Goal: Check status: Check status

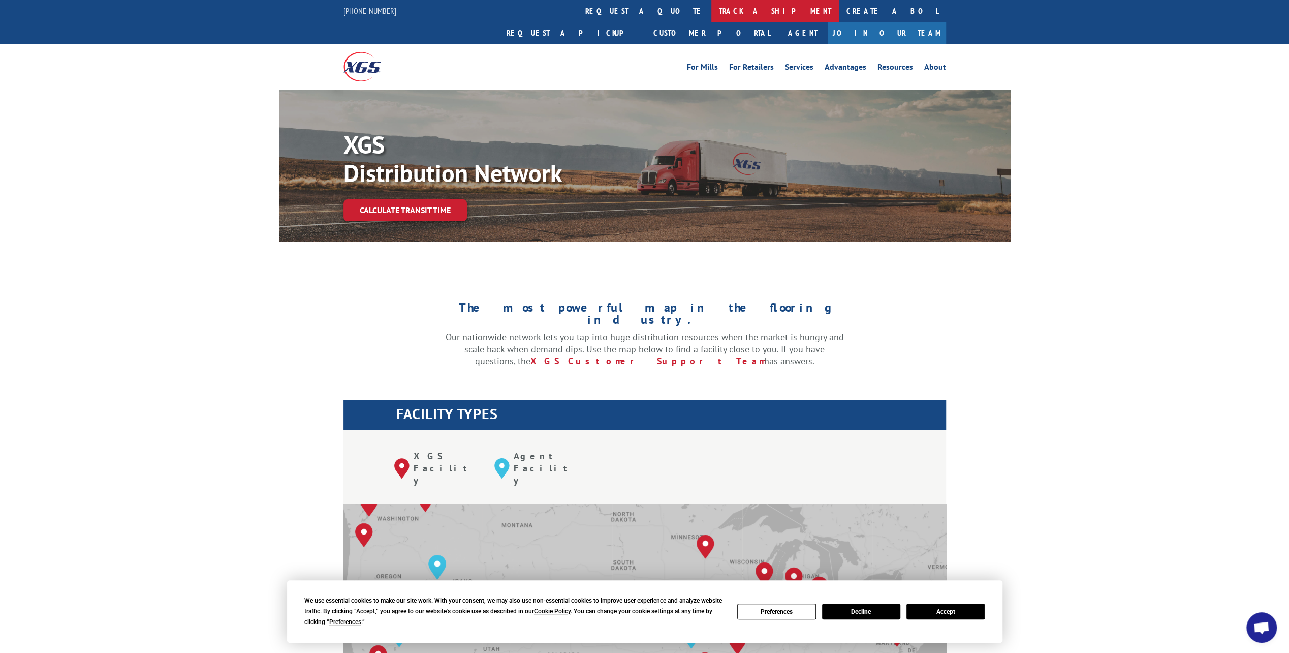
click at [712, 9] on link "track a shipment" at bounding box center [776, 11] width 128 height 22
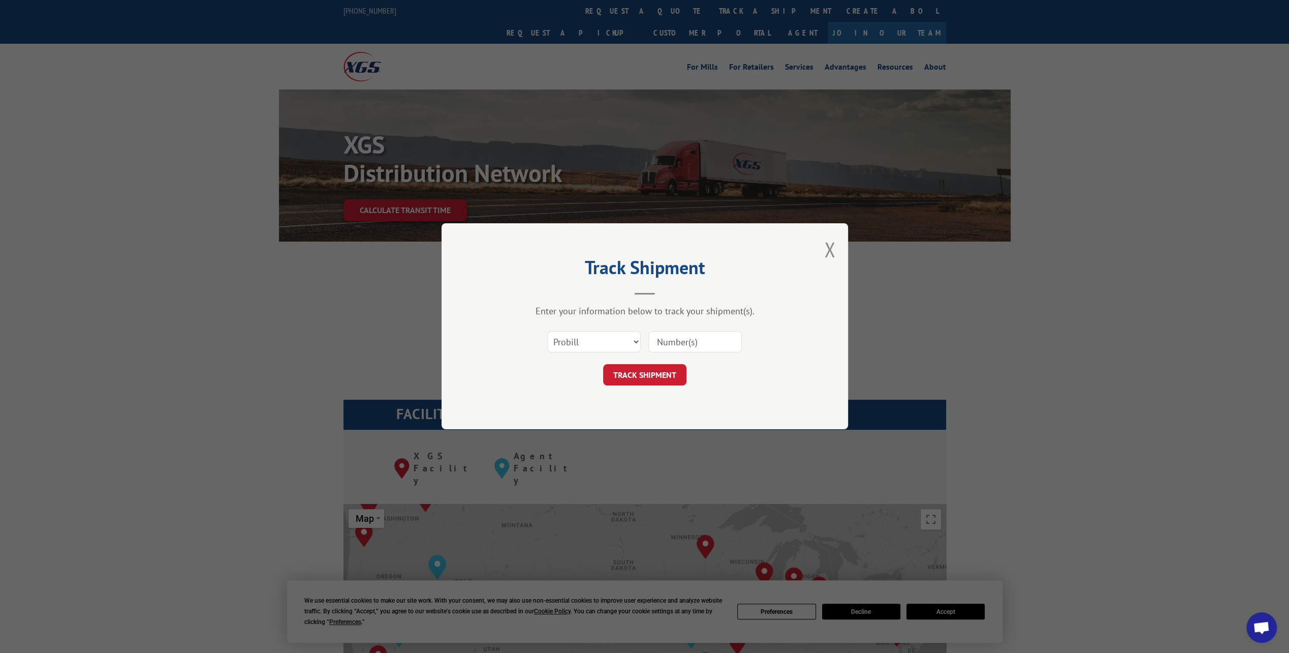
click at [687, 335] on input at bounding box center [696, 341] width 94 height 21
paste input "17674479"
type input "17674479"
click at [642, 372] on button "TRACK SHIPMENT" at bounding box center [644, 374] width 83 height 21
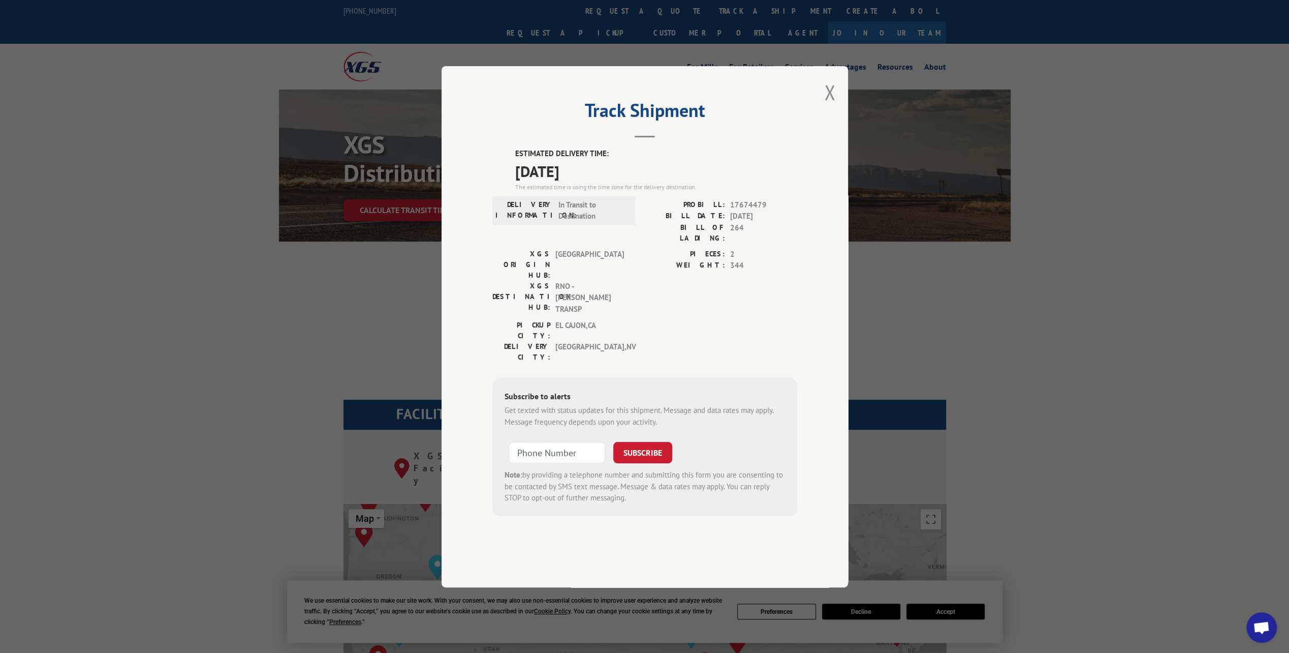
type input "+1 (___) ___-____"
click at [570, 442] on input "+1 (___) ___-____" at bounding box center [557, 452] width 97 height 21
type input "+1 (___) ___-____"
type input "[PHONE_NUMBER]"
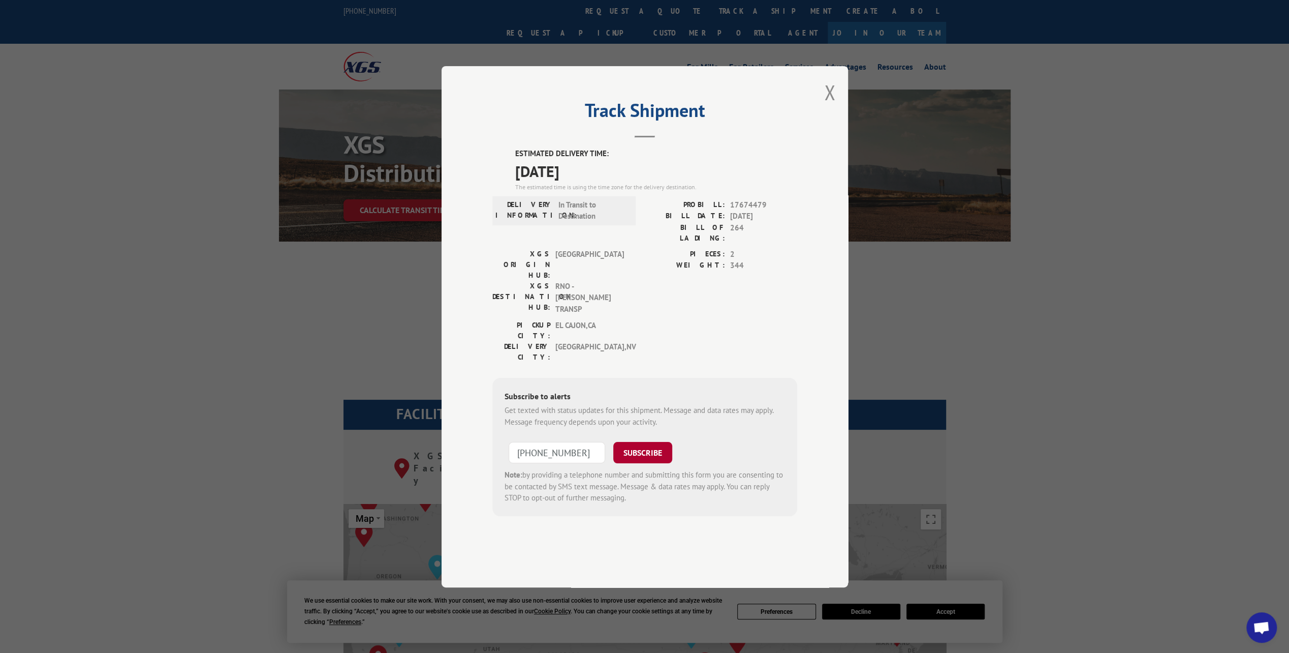
click at [646, 442] on button "SUBSCRIBE" at bounding box center [642, 452] width 59 height 21
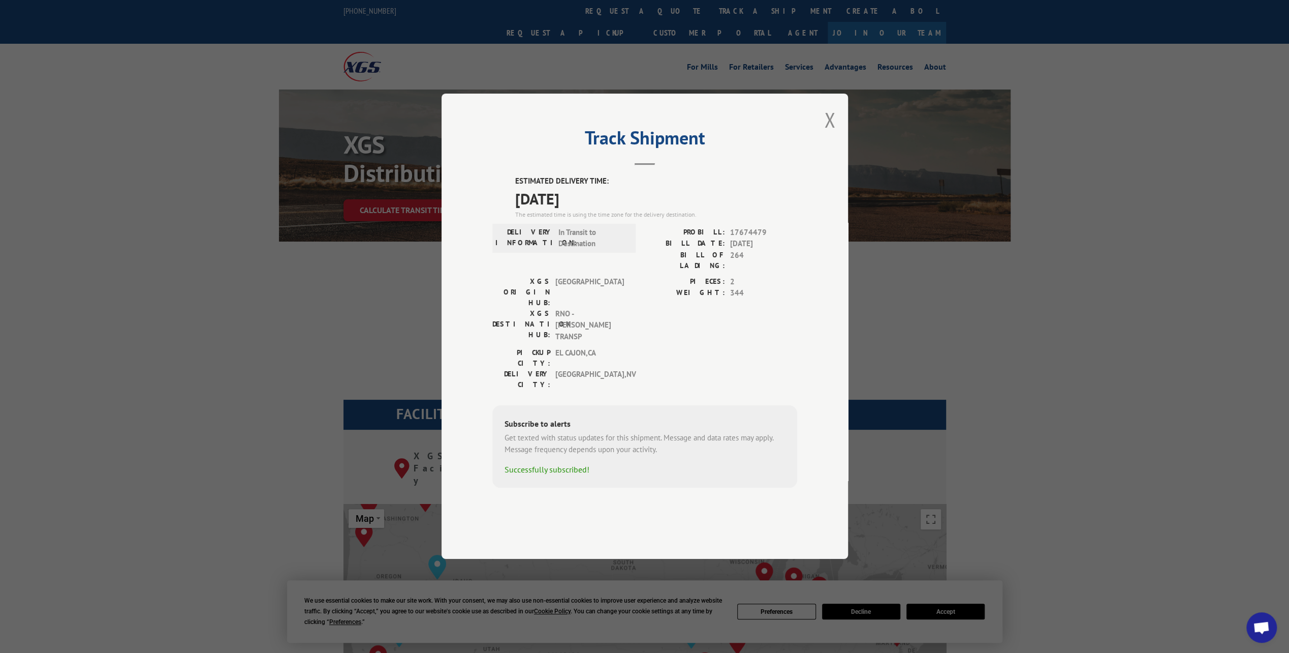
click at [657, 348] on div "PICKUP CITY: [GEOGRAPHIC_DATA] , [GEOGRAPHIC_DATA]: [GEOGRAPHIC_DATA] , [GEOGRA…" at bounding box center [645, 372] width 305 height 48
click at [833, 133] on button "Close modal" at bounding box center [829, 119] width 11 height 27
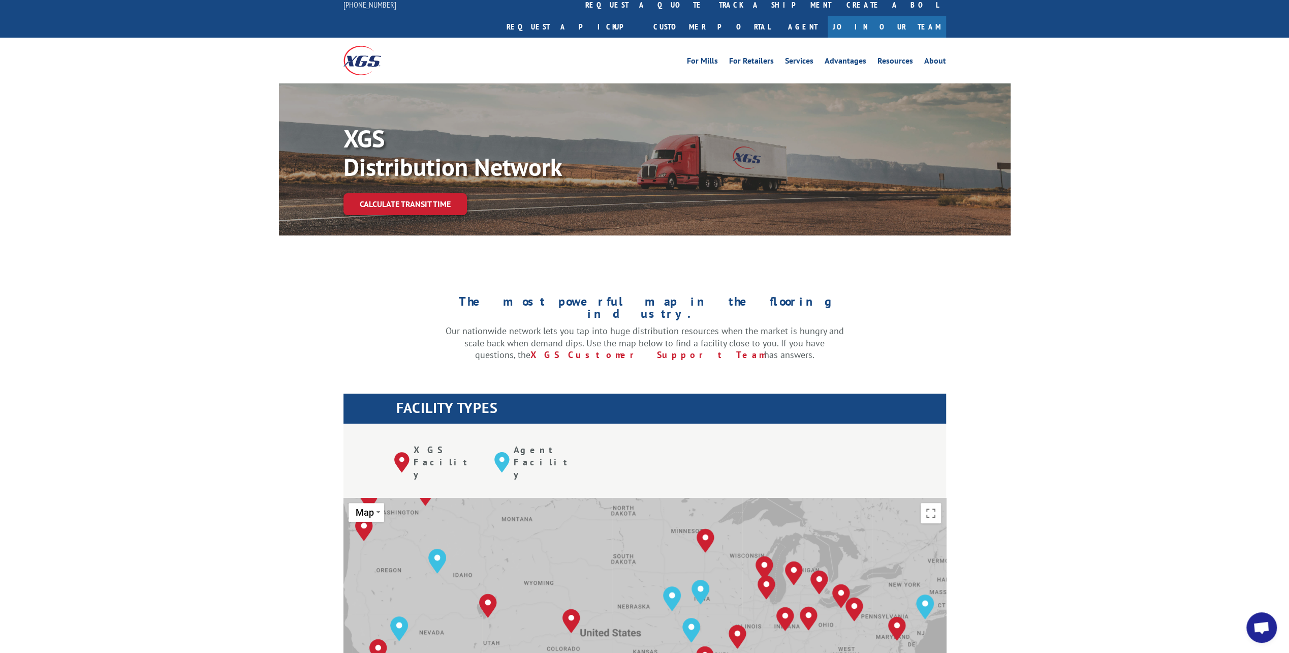
scroll to position [0, 0]
